Goal: Information Seeking & Learning: Learn about a topic

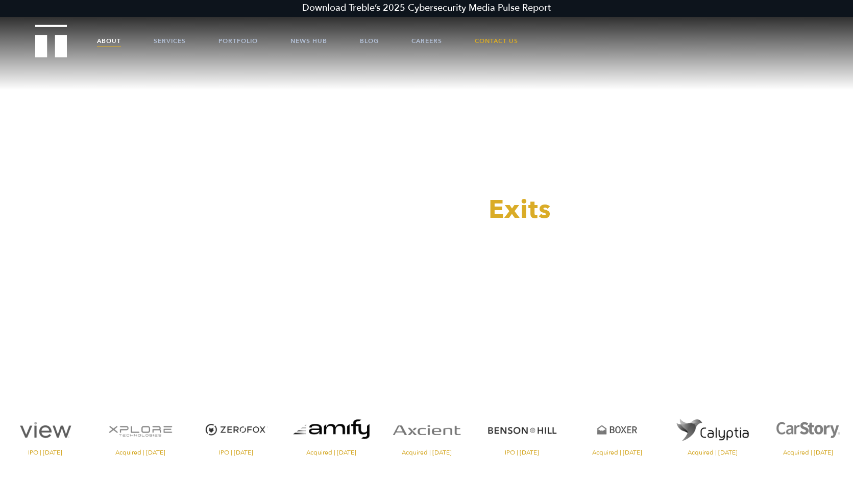
click at [106, 39] on link "About" at bounding box center [109, 41] width 24 height 31
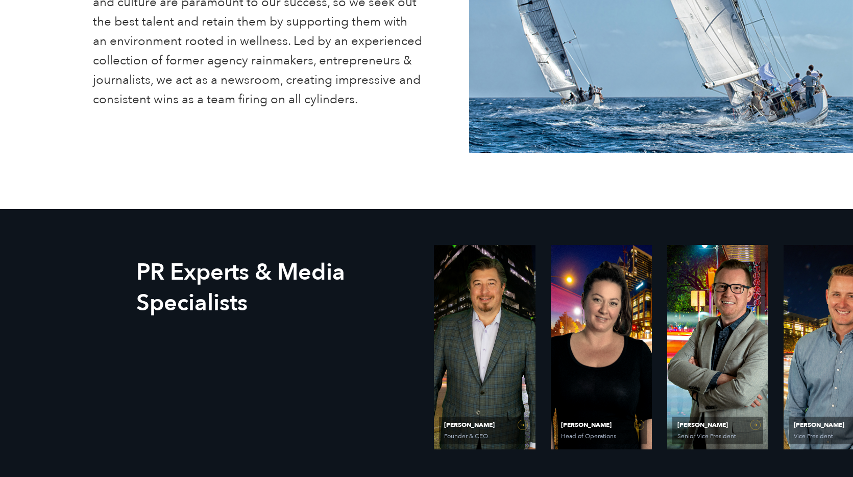
scroll to position [539, 0]
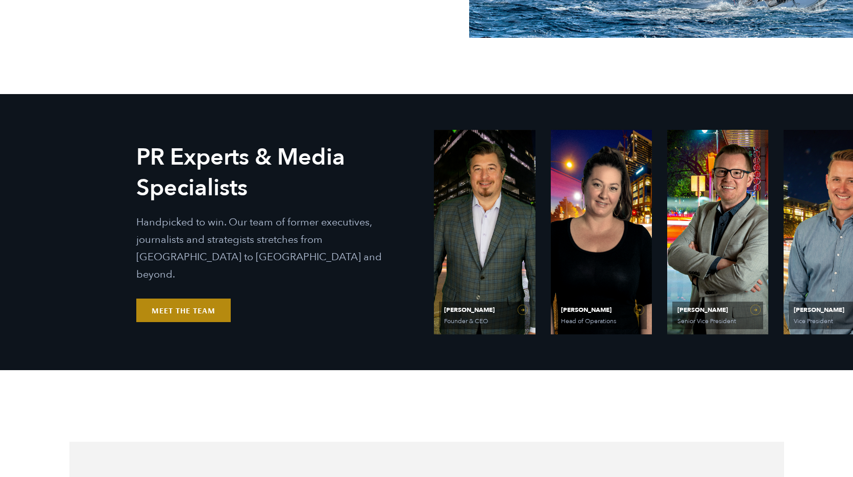
click at [173, 301] on link "Meet the Team" at bounding box center [183, 309] width 94 height 23
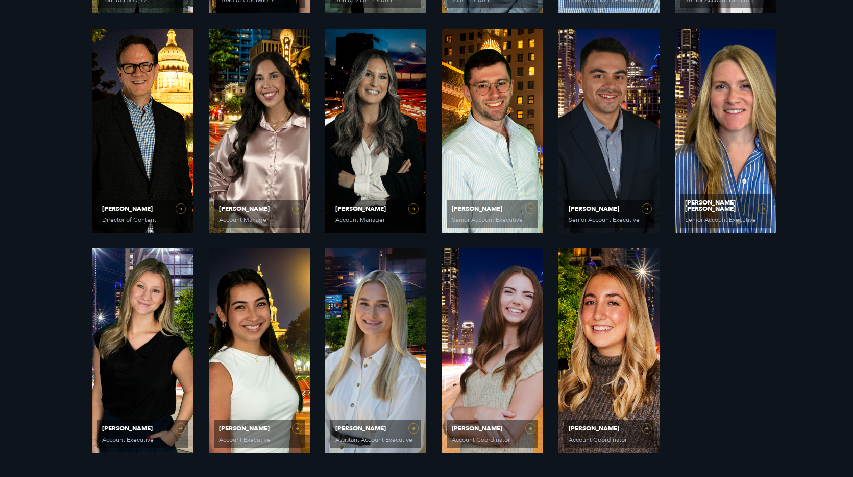
scroll to position [867, 0]
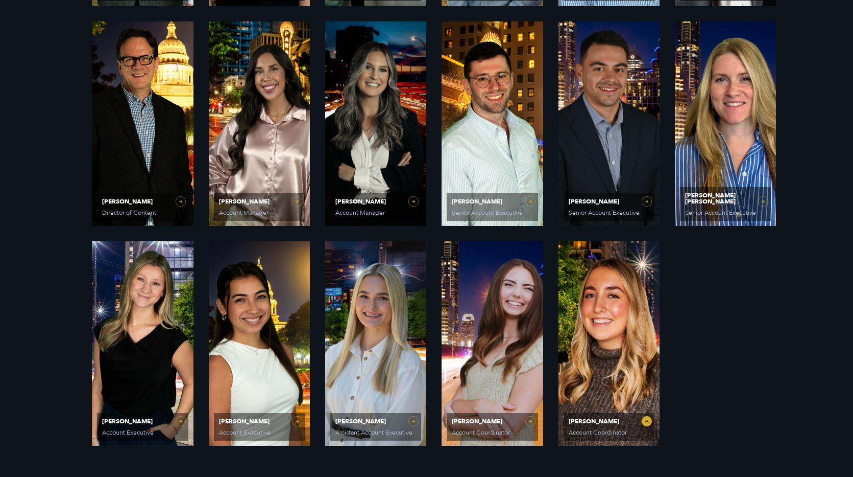
click at [616, 322] on link "Dani Smith Account Coordinator" at bounding box center [609, 343] width 101 height 204
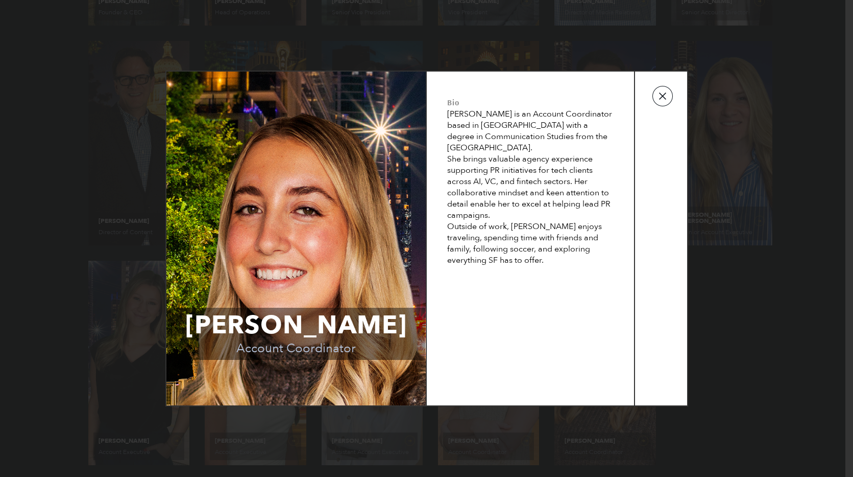
click at [663, 100] on button "button" at bounding box center [663, 96] width 20 height 20
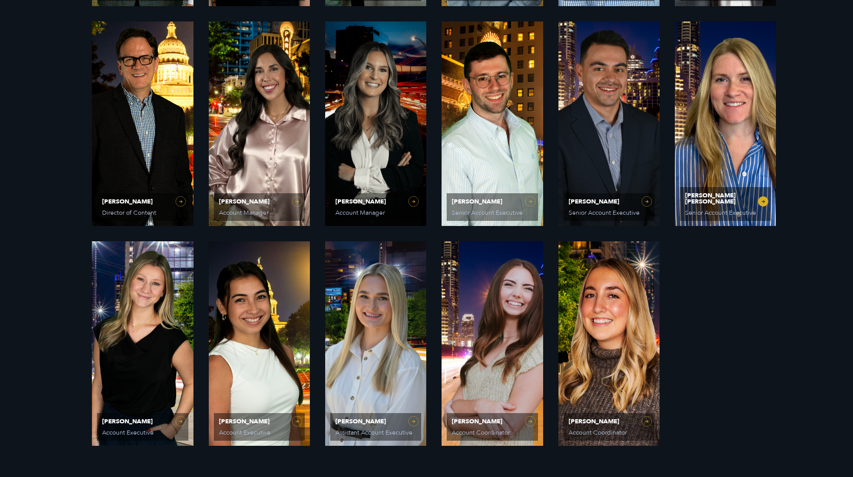
click at [724, 126] on link "Katie Anne Hayes Senior Account Executive" at bounding box center [725, 123] width 101 height 204
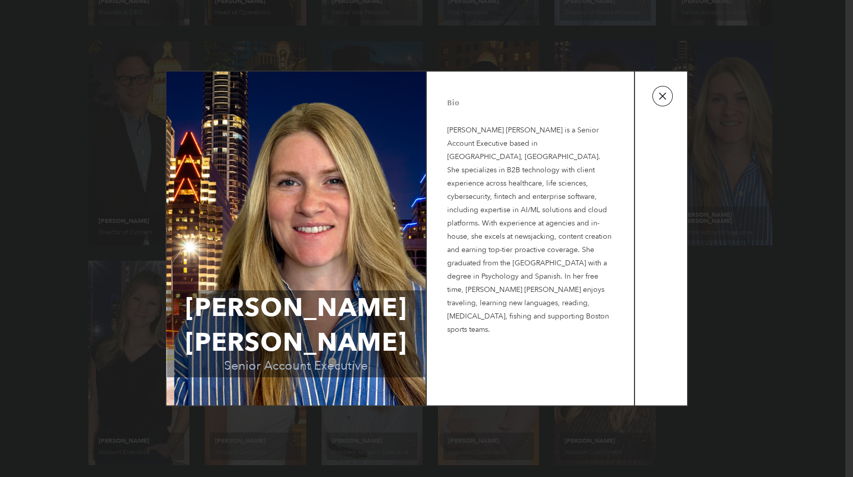
drag, startPoint x: 660, startPoint y: 99, endPoint x: 663, endPoint y: 88, distance: 11.2
click at [661, 99] on button "button" at bounding box center [663, 96] width 20 height 20
